Goal: Transaction & Acquisition: Purchase product/service

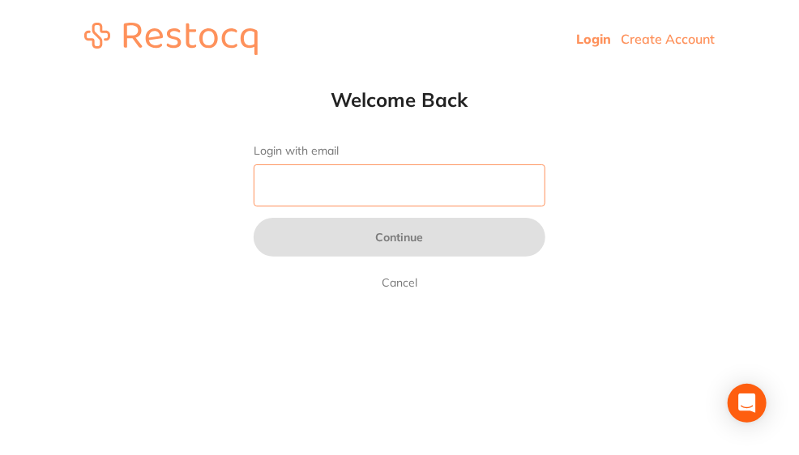
click at [366, 186] on input "Login with email" at bounding box center [400, 185] width 292 height 42
type input "[EMAIL_ADDRESS][DOMAIN_NAME]"
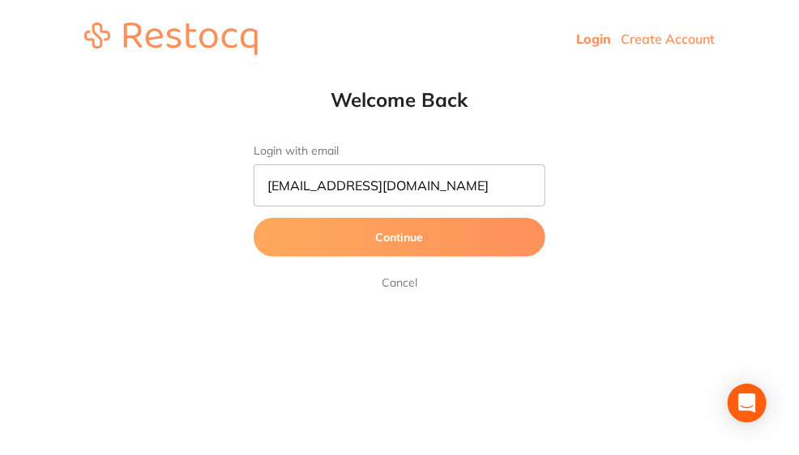
click at [405, 237] on button "Continue" at bounding box center [400, 237] width 292 height 39
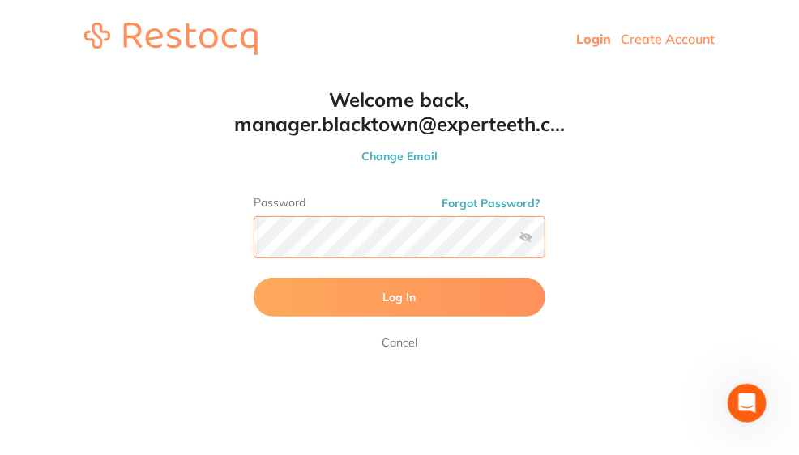
click at [254, 278] on button "Log In" at bounding box center [400, 297] width 292 height 39
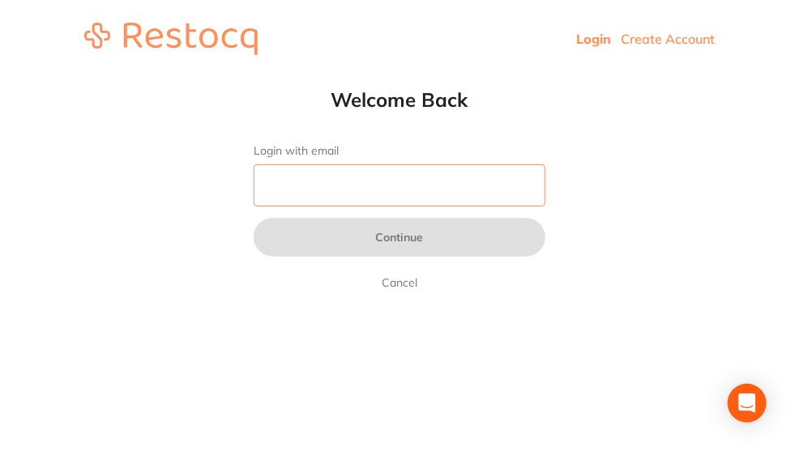
click at [324, 173] on input "Login with email" at bounding box center [400, 185] width 292 height 42
type input "[EMAIL_ADDRESS][DOMAIN_NAME]"
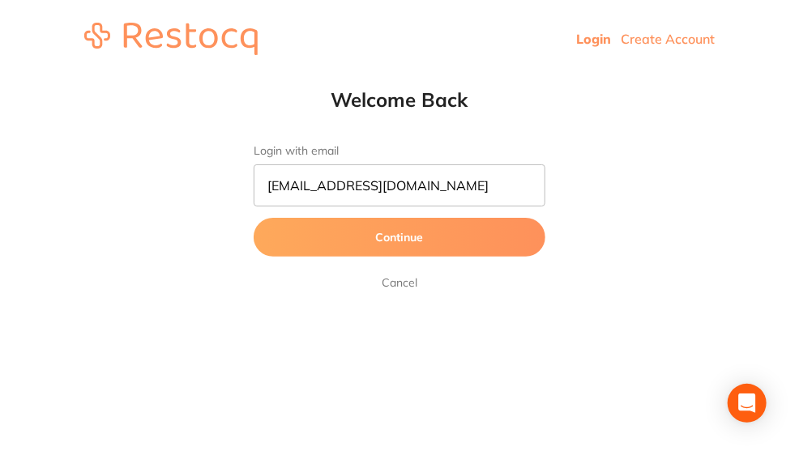
click at [376, 238] on button "Continue" at bounding box center [400, 237] width 292 height 39
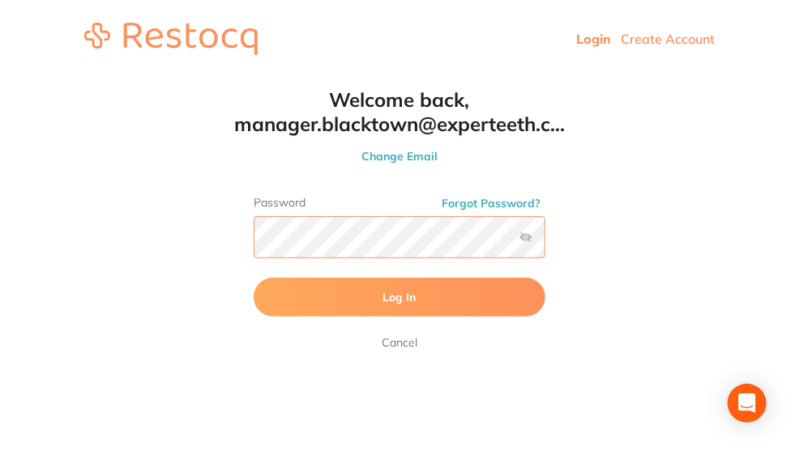
click at [254, 278] on button "Log In" at bounding box center [400, 297] width 292 height 39
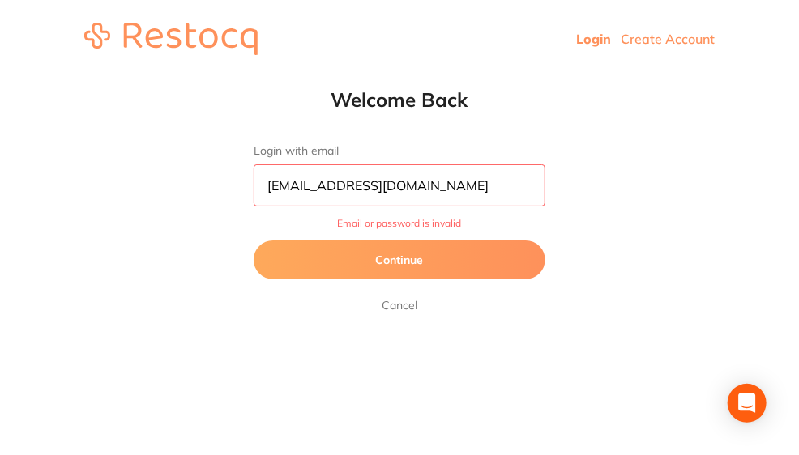
click at [395, 261] on button "Continue" at bounding box center [400, 260] width 292 height 39
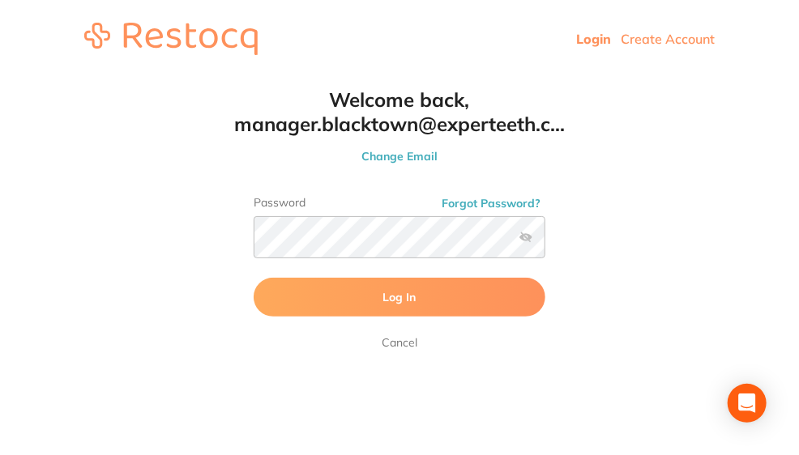
click at [528, 238] on label at bounding box center [525, 237] width 13 height 13
click at [545, 242] on input "checkbox" at bounding box center [545, 242] width 0 height 0
click at [237, 231] on div "Welcome back, manager.blacktown@experteeth.c... Change Email Password Forgot Pa…" at bounding box center [399, 220] width 357 height 265
click at [254, 278] on button "Log In" at bounding box center [400, 297] width 292 height 39
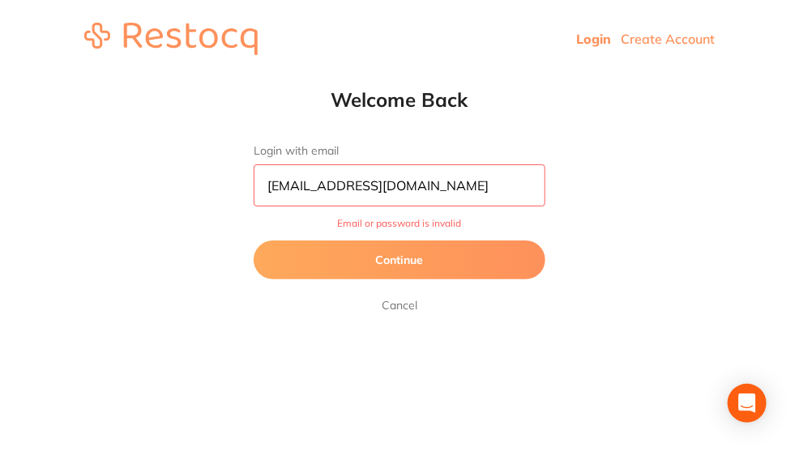
click at [418, 259] on button "Continue" at bounding box center [400, 260] width 292 height 39
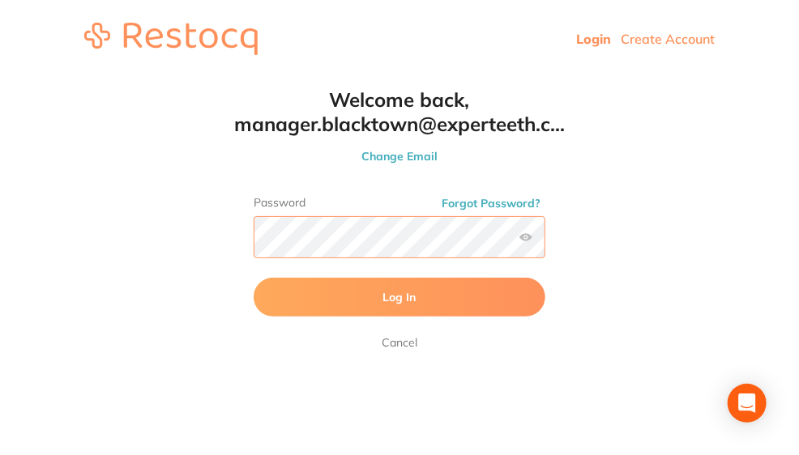
click at [254, 278] on button "Log In" at bounding box center [400, 297] width 292 height 39
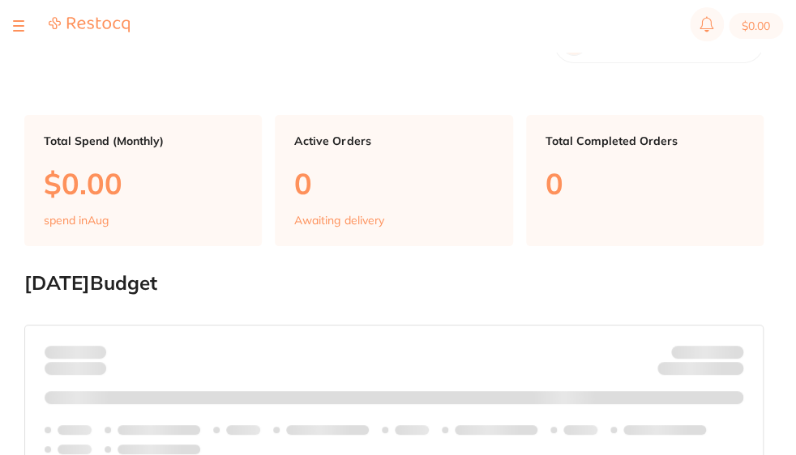
checkbox input "false"
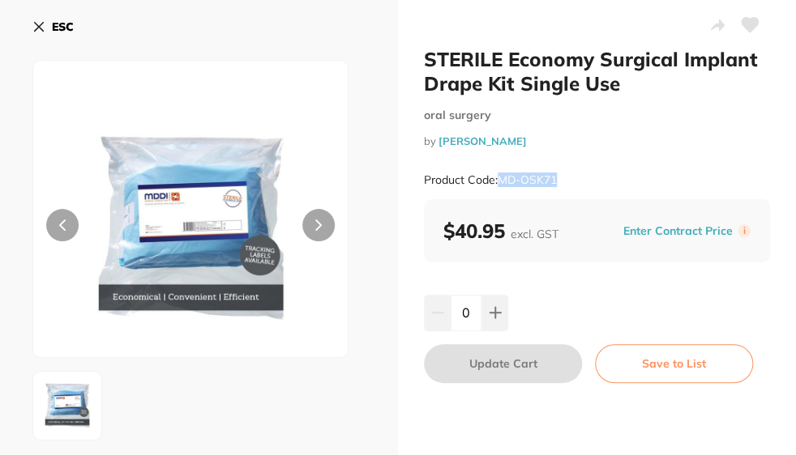
drag, startPoint x: 558, startPoint y: 179, endPoint x: 496, endPoint y: 177, distance: 62.4
click at [496, 177] on div "Product Code: MD-OSK71" at bounding box center [597, 180] width 346 height 40
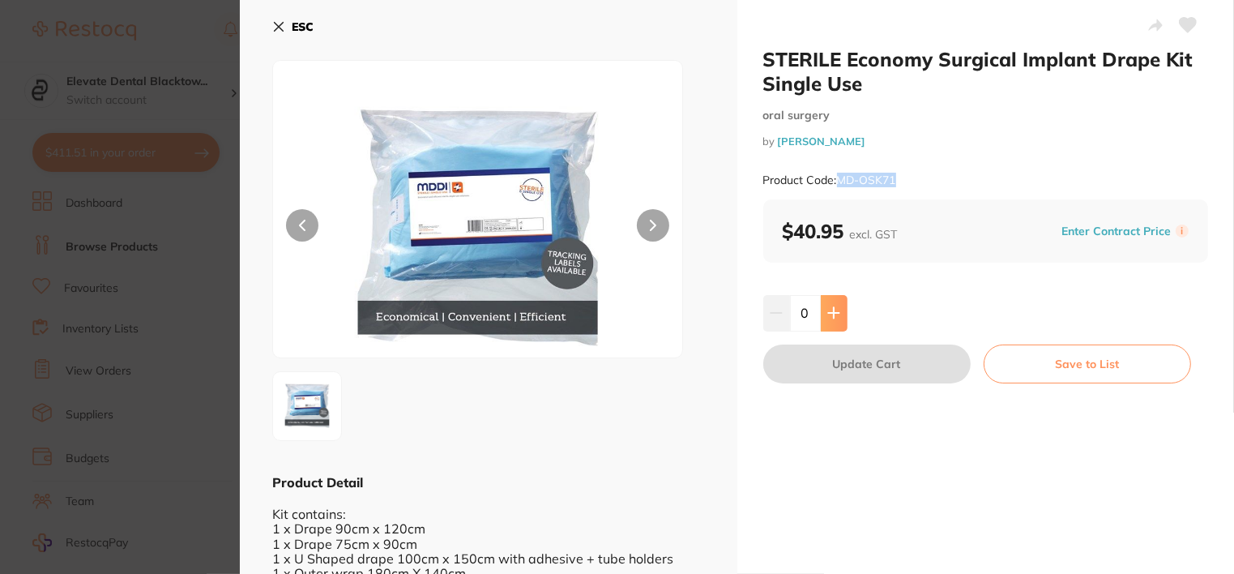
click at [798, 313] on icon at bounding box center [833, 313] width 11 height 11
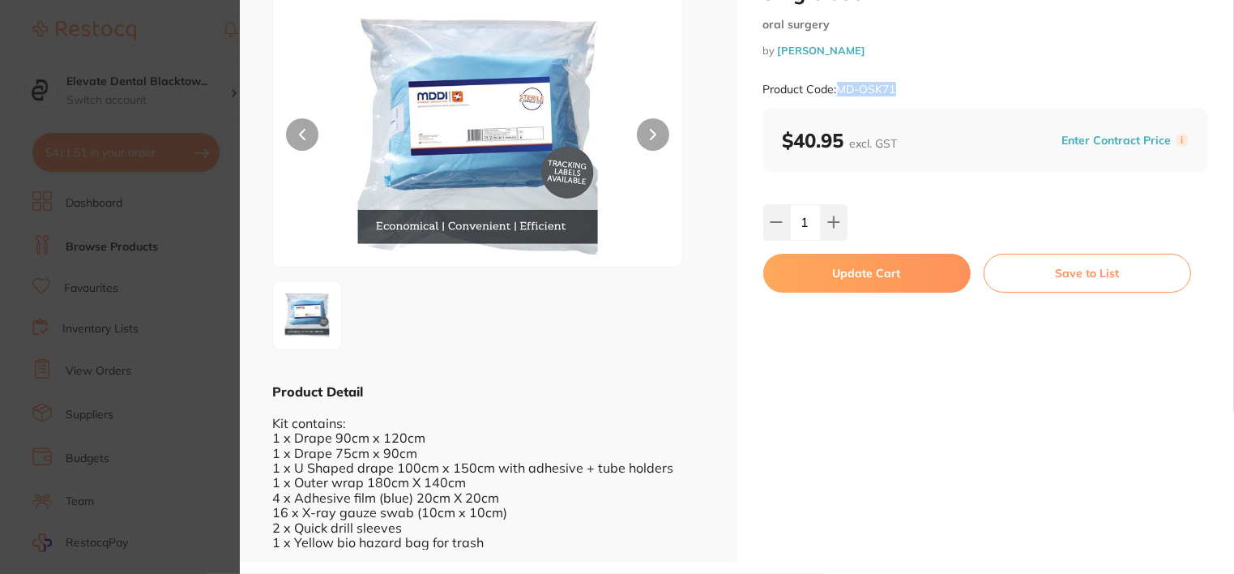
scroll to position [92, 0]
click at [798, 217] on icon at bounding box center [833, 221] width 13 height 13
click at [798, 216] on icon at bounding box center [833, 221] width 13 height 13
click at [798, 218] on icon at bounding box center [833, 221] width 13 height 13
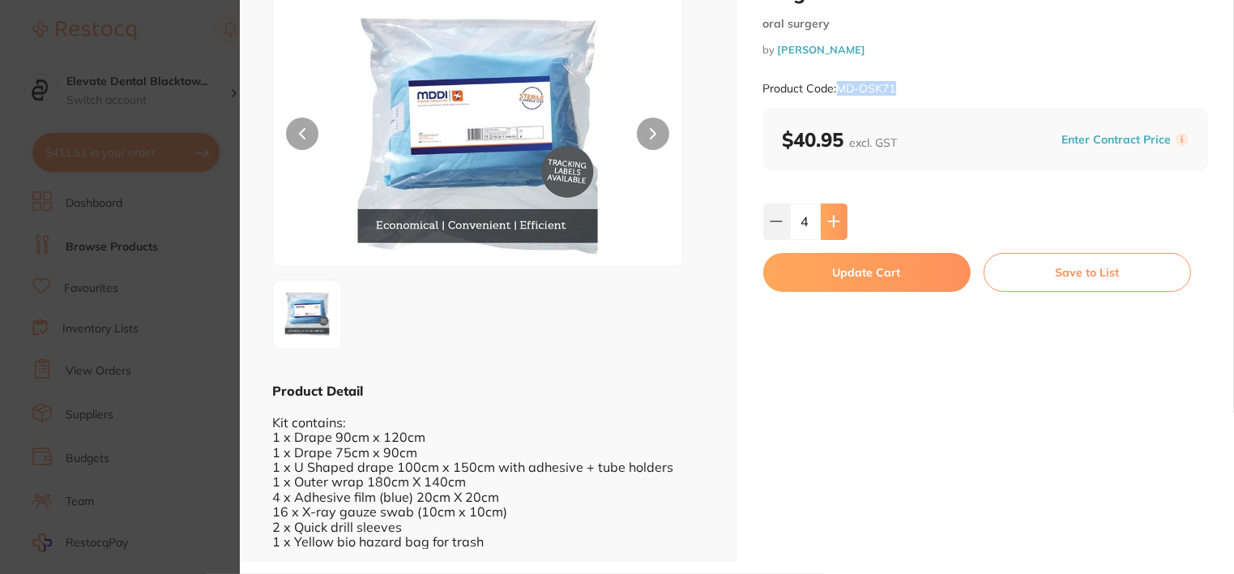
type input "5"
click at [798, 266] on button "Update Cart" at bounding box center [866, 272] width 207 height 39
